Goal: Browse casually: Explore the website without a specific task or goal

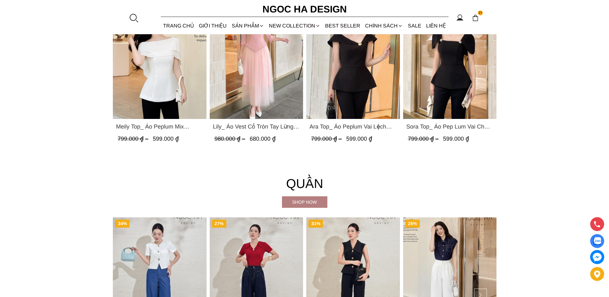
scroll to position [703, 0]
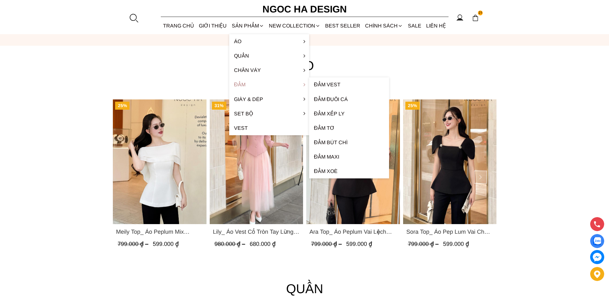
click at [243, 85] on link "Đầm" at bounding box center [269, 84] width 80 height 14
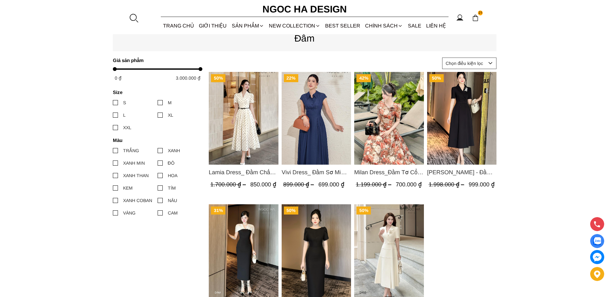
scroll to position [256, 0]
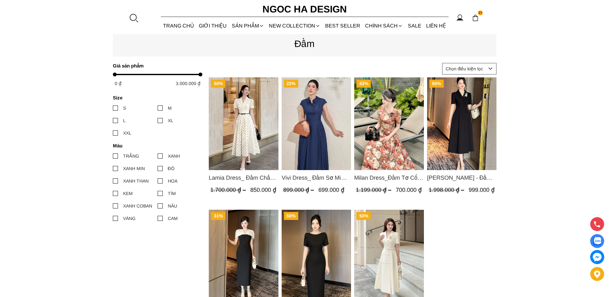
click at [319, 127] on img "Product image - Vivi Dress_ Đầm Sơ Mi Rớt Vai Bò Lụa Màu Xanh D1000" at bounding box center [316, 123] width 70 height 93
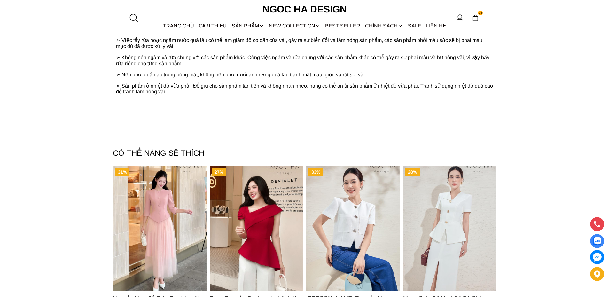
scroll to position [894, 0]
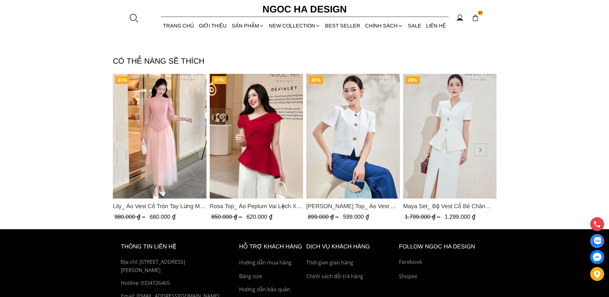
click at [260, 143] on img "Product image - Rosa Top_ Áo Peplum Vai Lệch Xếp Ly Màu Đỏ A1064" at bounding box center [256, 136] width 94 height 125
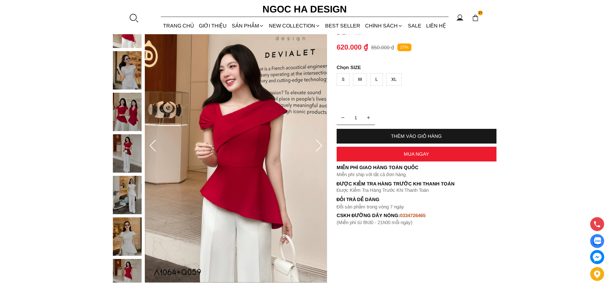
scroll to position [96, 0]
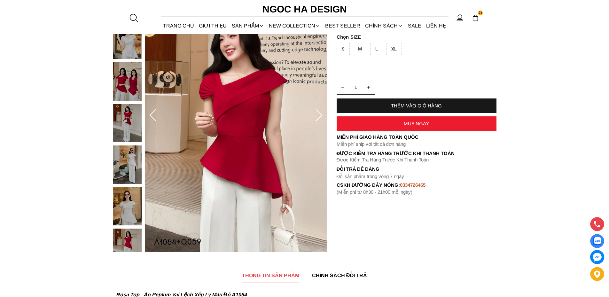
click at [125, 166] on img at bounding box center [127, 164] width 29 height 38
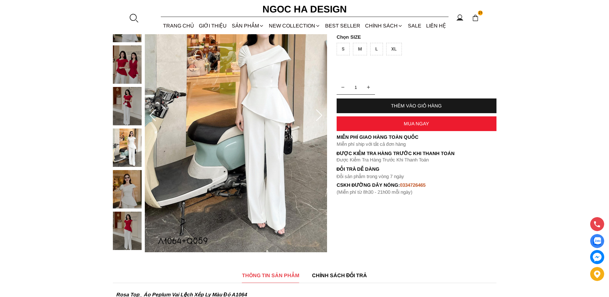
click at [131, 109] on img at bounding box center [127, 106] width 29 height 38
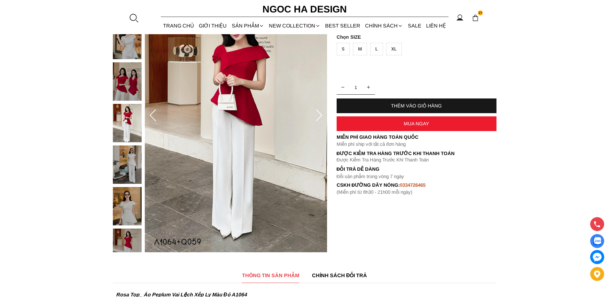
click at [125, 170] on img at bounding box center [127, 164] width 29 height 38
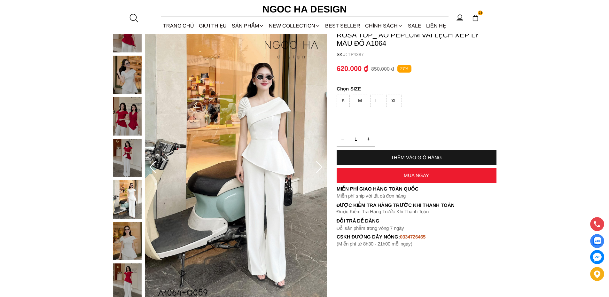
scroll to position [32, 0]
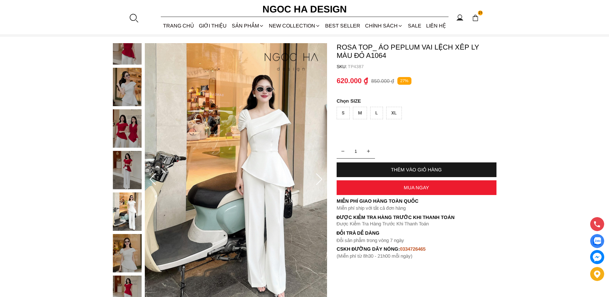
click at [125, 257] on img at bounding box center [127, 253] width 29 height 38
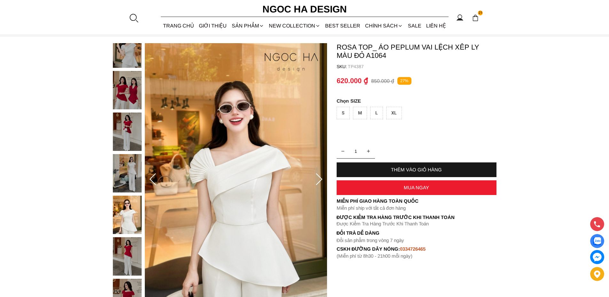
click at [128, 257] on img at bounding box center [127, 256] width 29 height 38
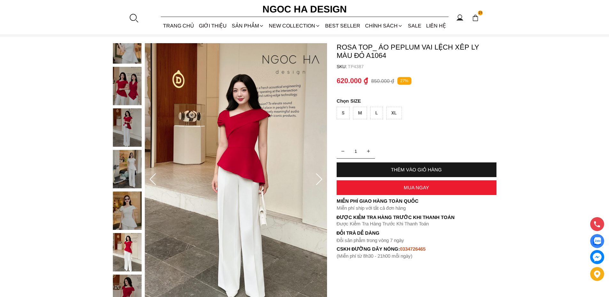
click at [127, 214] on img at bounding box center [127, 210] width 29 height 38
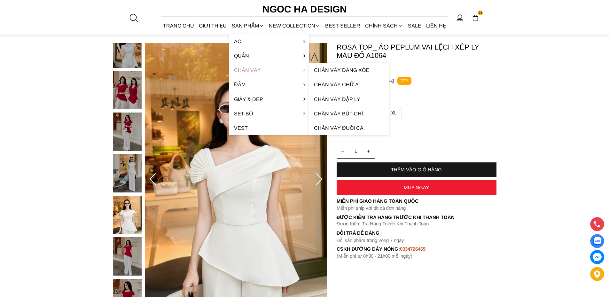
click at [246, 66] on link "Chân váy" at bounding box center [269, 70] width 80 height 14
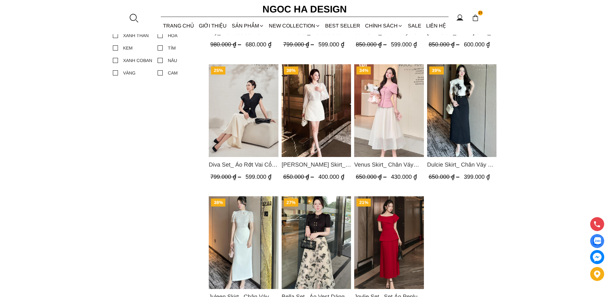
scroll to position [383, 0]
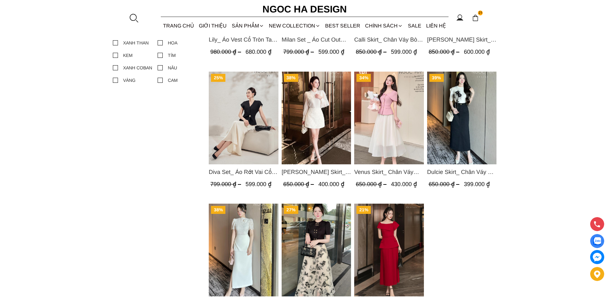
click at [315, 121] on img "Product image - Lisa Skirt_ Chân Váy A Ren Hoa CV125" at bounding box center [316, 118] width 70 height 93
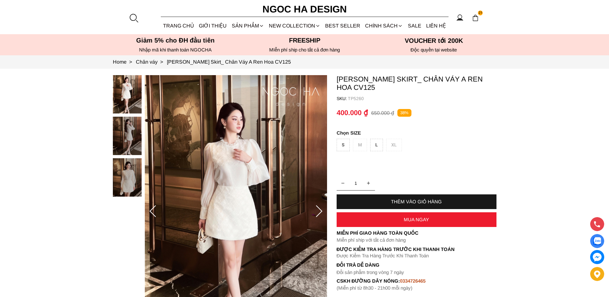
click at [130, 179] on img at bounding box center [127, 177] width 29 height 38
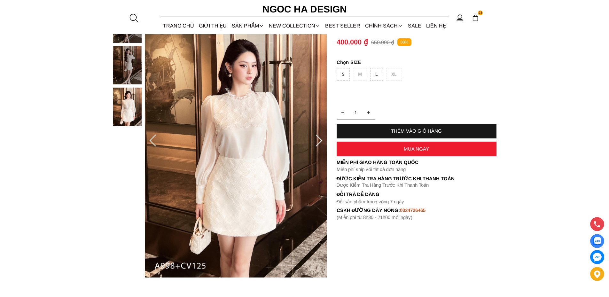
scroll to position [32, 0]
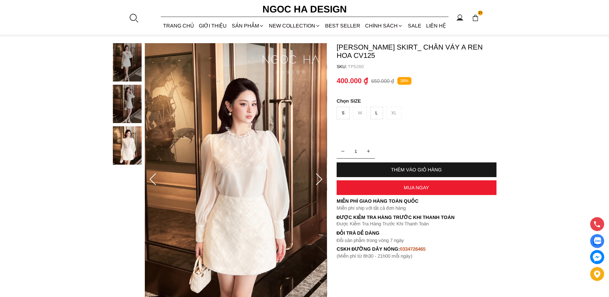
click at [131, 105] on img at bounding box center [127, 104] width 29 height 38
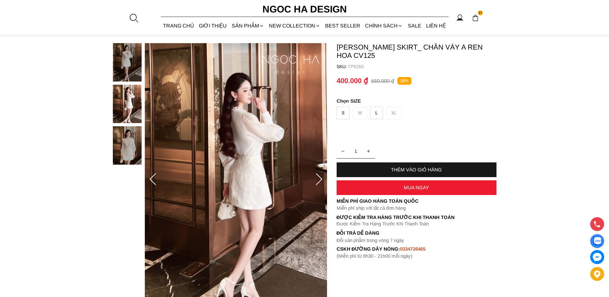
click at [124, 148] on img at bounding box center [127, 145] width 29 height 38
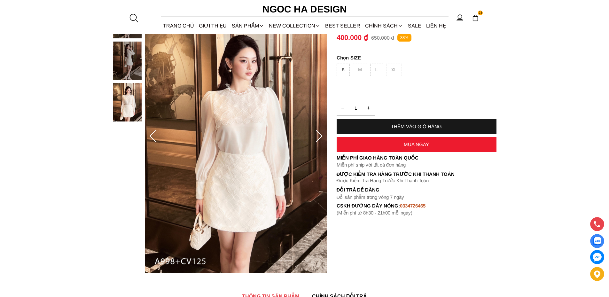
scroll to position [64, 0]
